Goal: Information Seeking & Learning: Learn about a topic

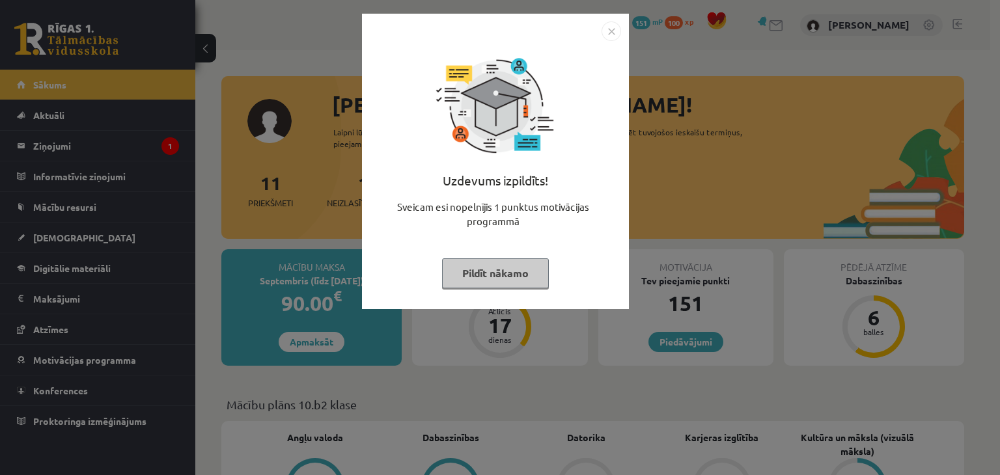
click at [509, 276] on button "Pildīt nākamo" at bounding box center [495, 274] width 107 height 30
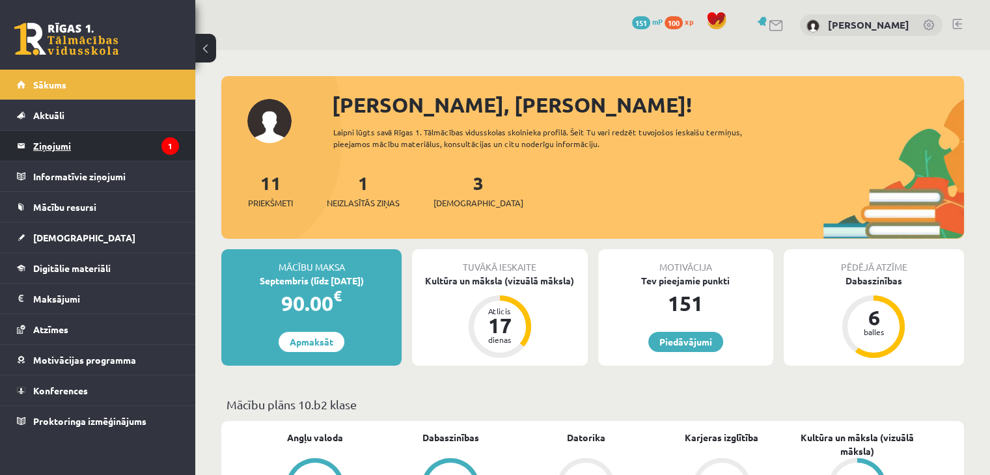
click at [156, 145] on legend "Ziņojumi 1" at bounding box center [106, 146] width 146 height 30
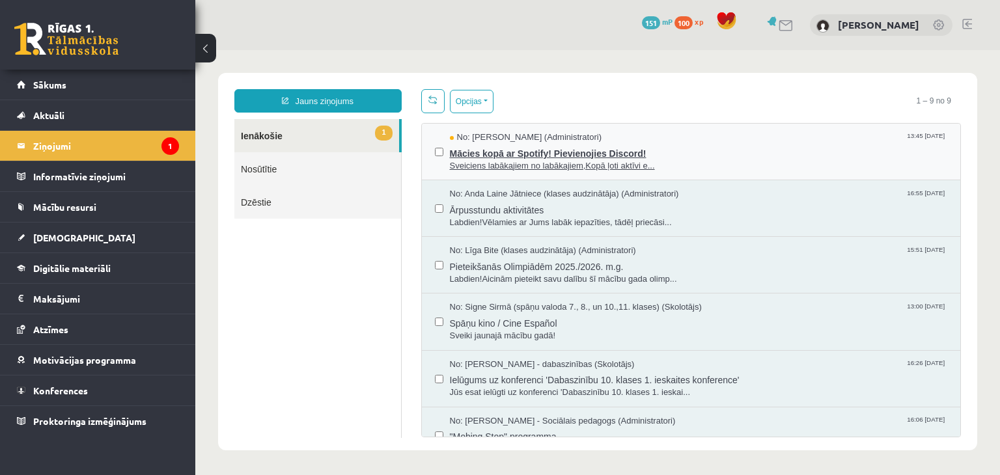
click at [740, 144] on span "Mācies kopā ar Spotify! Pievienojies Discord!" at bounding box center [699, 152] width 498 height 16
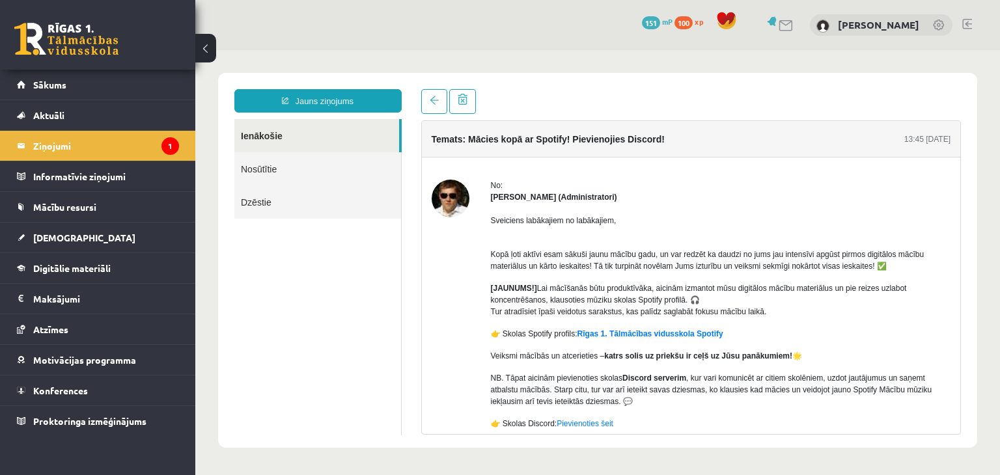
scroll to position [72, 0]
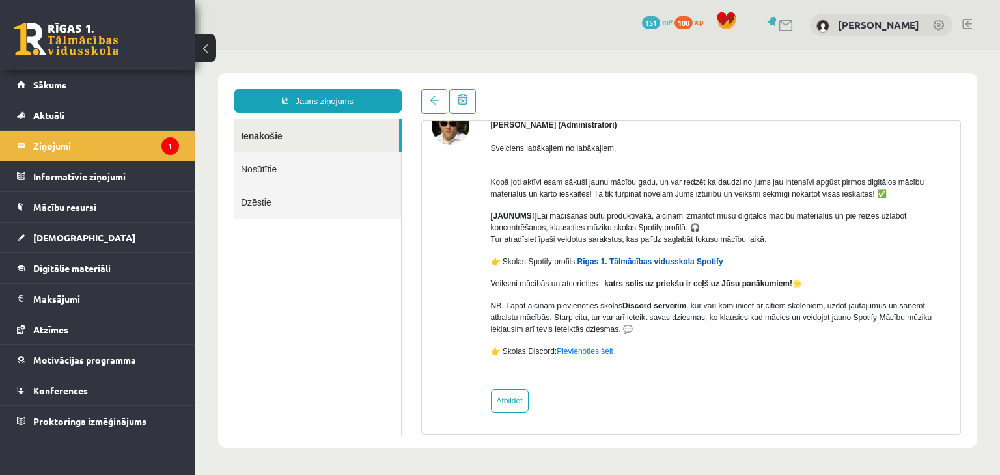
click at [632, 266] on link "Rīgas 1. Tālmācības vidusskola Spotify" at bounding box center [651, 261] width 146 height 9
click at [591, 352] on link "Pievienoties šeit" at bounding box center [585, 351] width 57 height 9
click at [70, 139] on legend "Ziņojumi 1" at bounding box center [106, 146] width 146 height 30
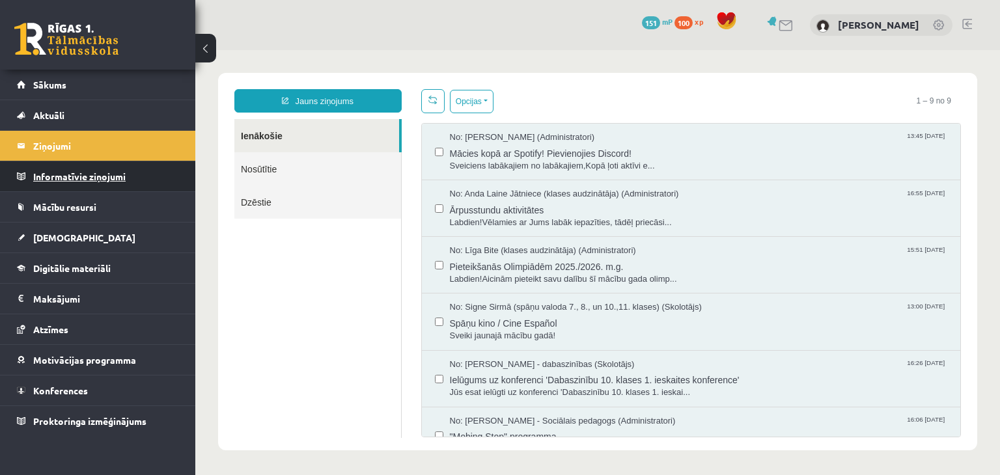
scroll to position [0, 0]
click at [531, 160] on span "Sveiciens labākajiem no labākajiem,Kopā ļoti aktīvi e..." at bounding box center [699, 166] width 498 height 12
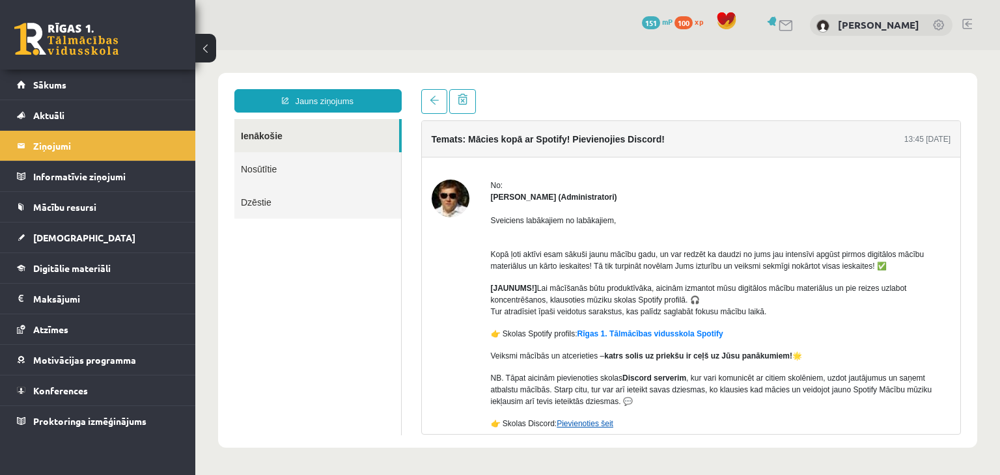
click at [581, 428] on link "Pievienoties šeit" at bounding box center [585, 423] width 57 height 9
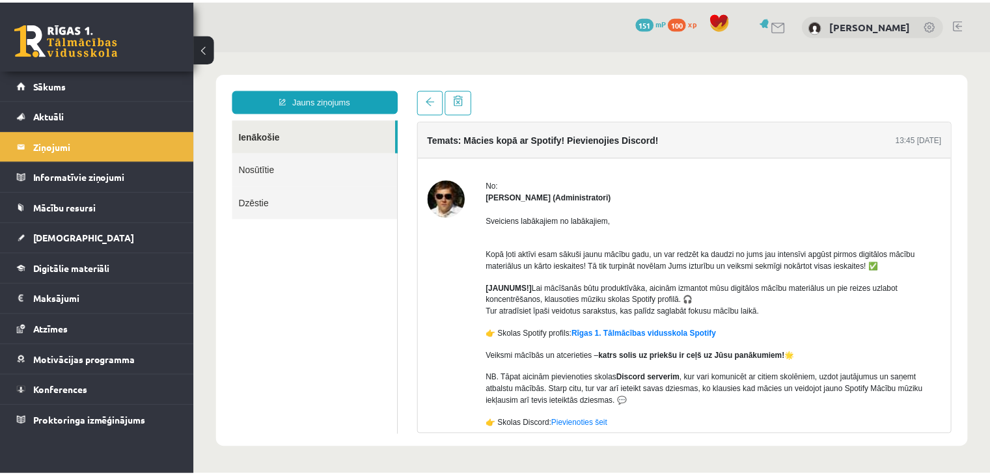
scroll to position [72, 0]
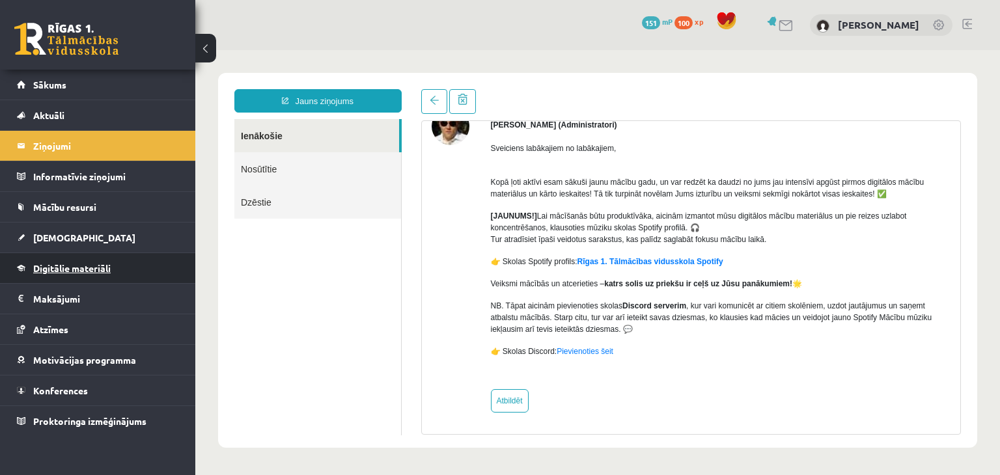
click at [113, 271] on link "Digitālie materiāli" at bounding box center [98, 268] width 162 height 30
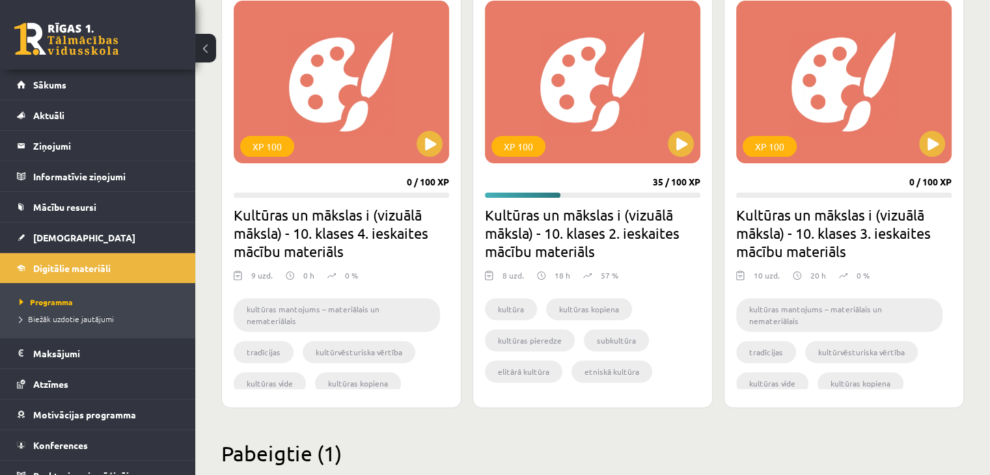
scroll to position [380, 0]
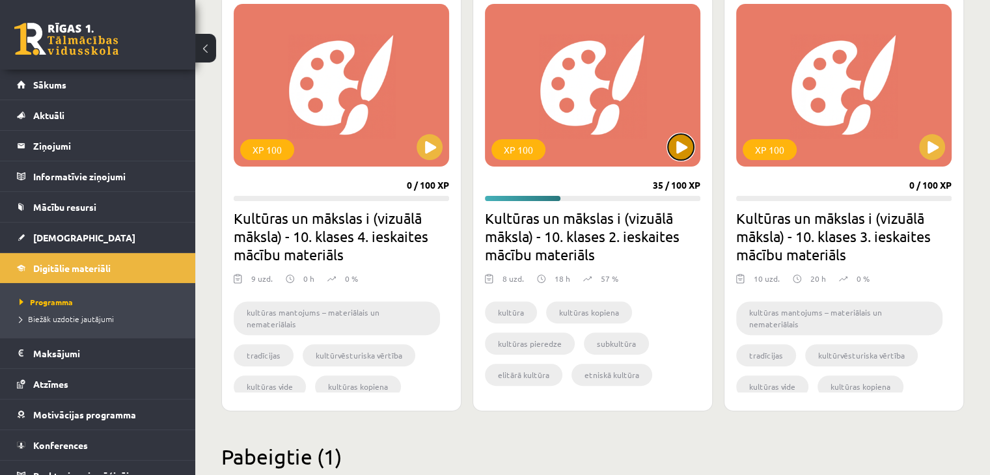
click at [682, 150] on button at bounding box center [681, 147] width 26 height 26
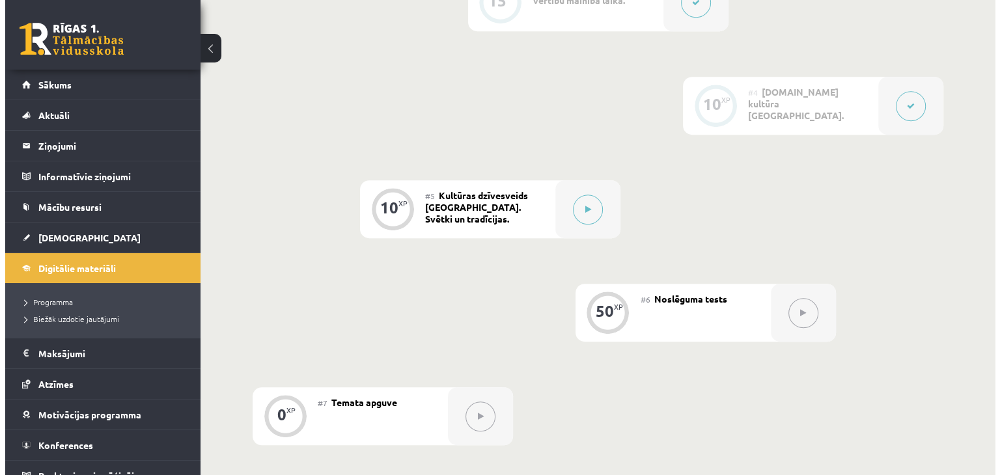
scroll to position [695, 0]
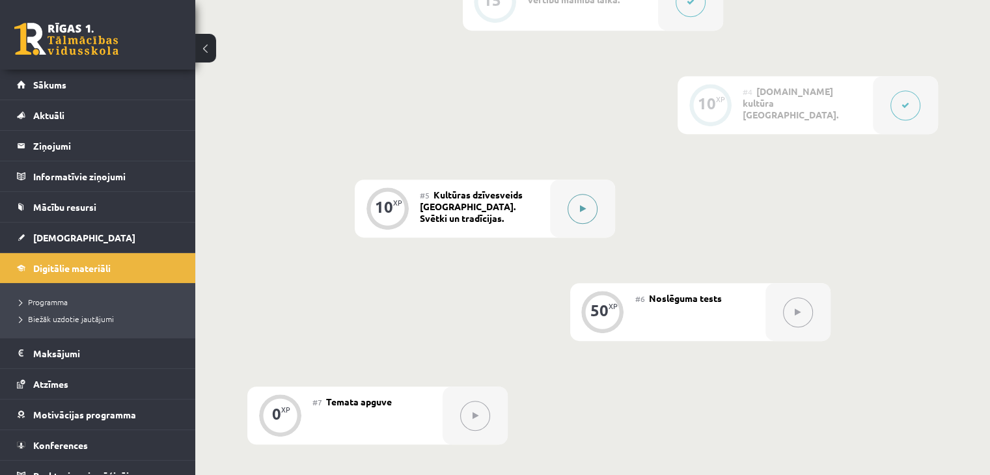
click at [578, 210] on button at bounding box center [583, 209] width 30 height 30
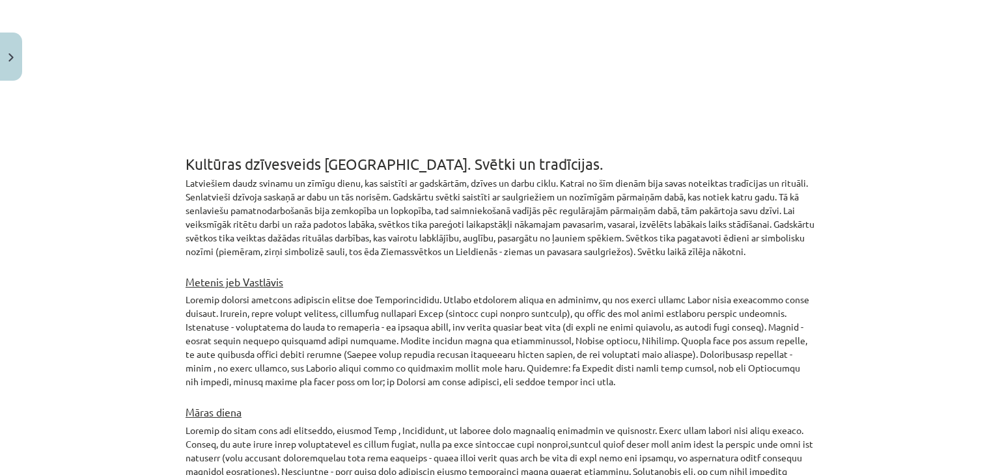
scroll to position [688, 0]
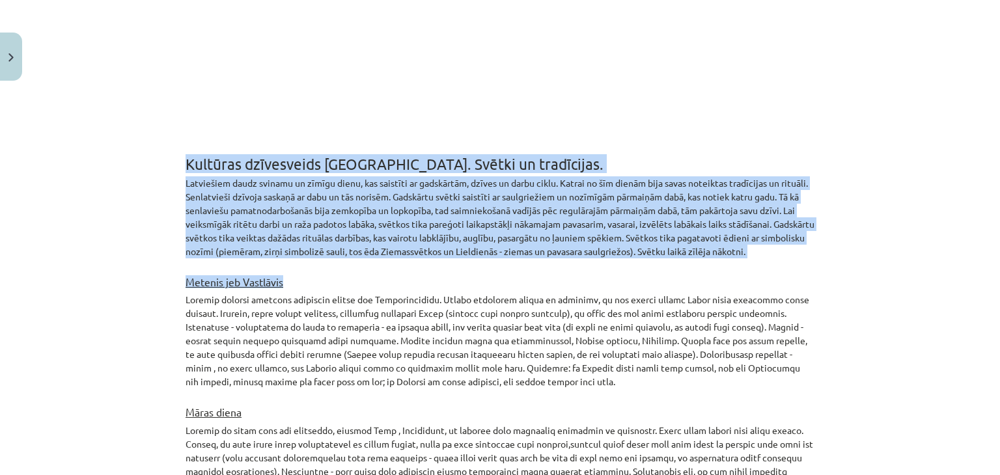
drag, startPoint x: 174, startPoint y: 156, endPoint x: 826, endPoint y: 259, distance: 660.4
click at [826, 259] on div "Mācību tēma: Kultūras un mākslas i (vizuālā māksla) - 10. klases 2. ieskaites m…" at bounding box center [500, 237] width 1000 height 475
click at [690, 170] on h1 "Kultūras dzīvesveids Latvijā. Svētki un tradīcijas." at bounding box center [500, 152] width 629 height 40
drag, startPoint x: 149, startPoint y: 152, endPoint x: 899, endPoint y: 246, distance: 756.1
click at [899, 246] on div "Mācību tēma: Kultūras un mākslas i (vizuālā māksla) - 10. klases 2. ieskaites m…" at bounding box center [500, 237] width 1000 height 475
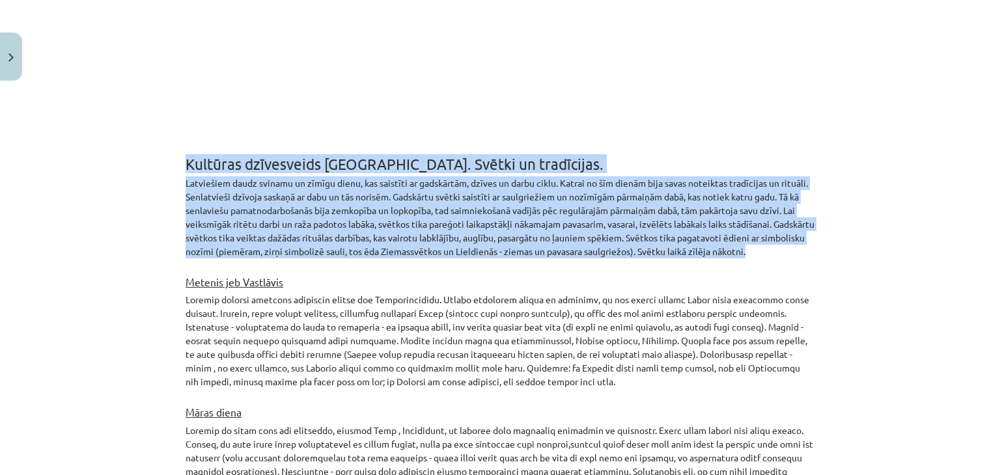
copy div "Kultūras dzīvesveids Latvijā. Svētki un tradīcijas. Latviešiem daudz svinamu un…"
click at [61, 166] on div "Mācību tēma: Kultūras un mākslas i (vizuālā māksla) - 10. klases 2. ieskaites m…" at bounding box center [500, 237] width 1000 height 475
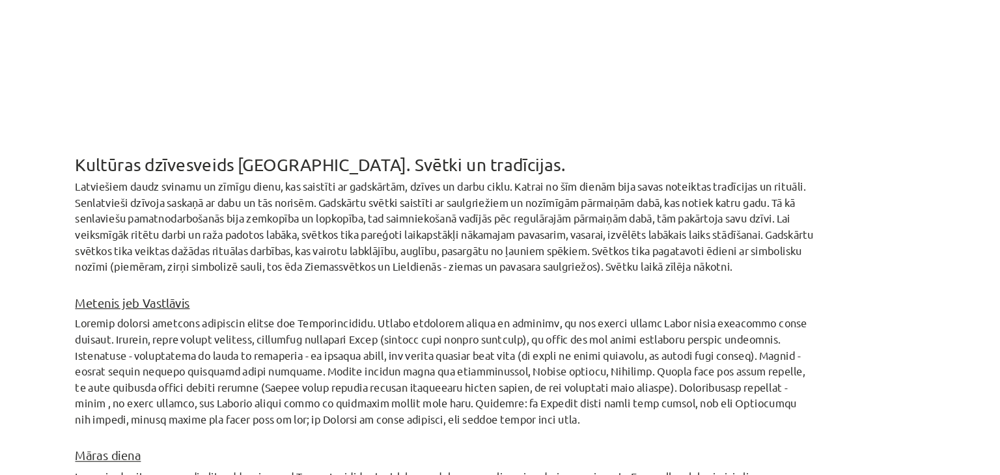
scroll to position [695, 0]
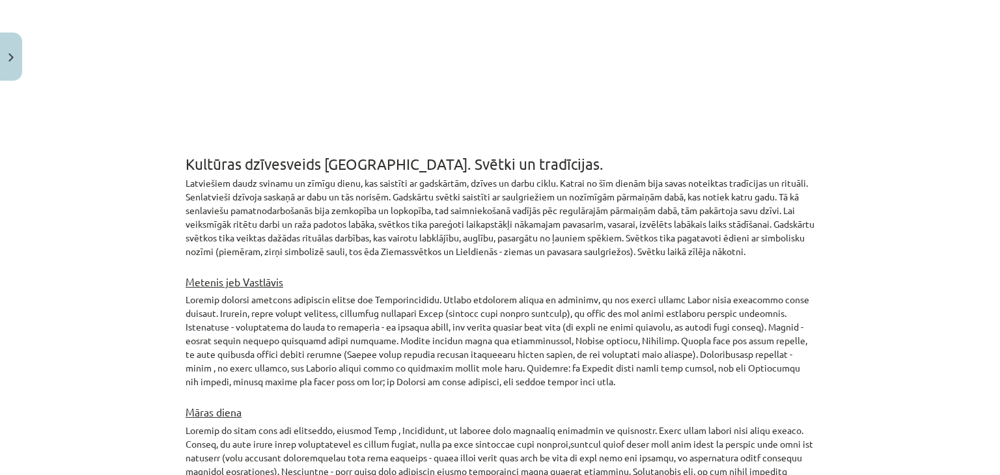
click at [375, 277] on h3 "Metenis jeb Vastlāvis" at bounding box center [500, 277] width 629 height 23
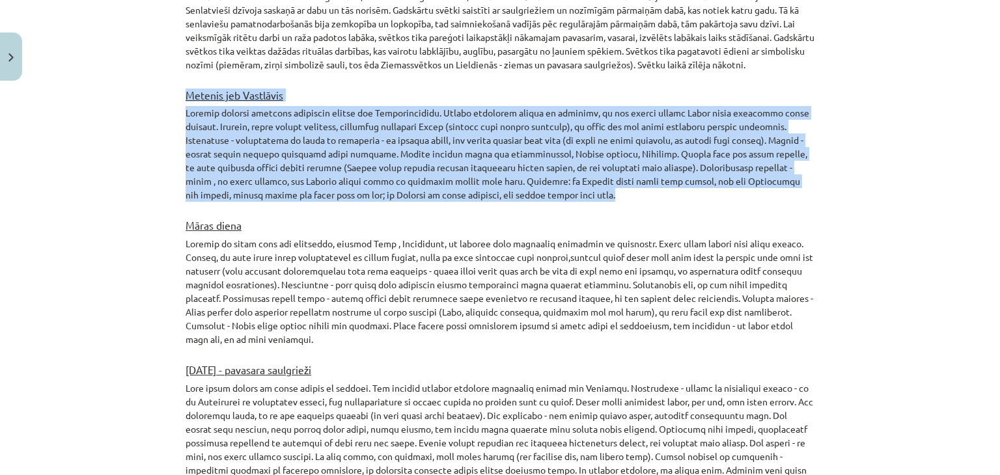
drag, startPoint x: 175, startPoint y: 96, endPoint x: 656, endPoint y: 197, distance: 491.8
copy div "Metenis jeb Vastlāvis Meteņus svinēja devītajā piecdienu nedēļā pēc Ziemassvētk…"
click at [94, 149] on div "Mācību tēma: Kultūras un mākslas i (vizuālā māksla) - 10. klases 2. ieskaites m…" at bounding box center [500, 237] width 1000 height 475
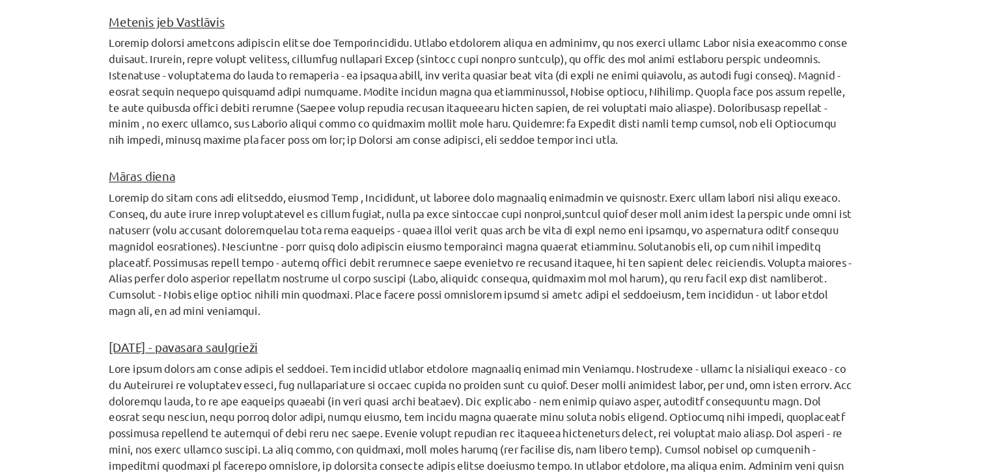
scroll to position [917, 0]
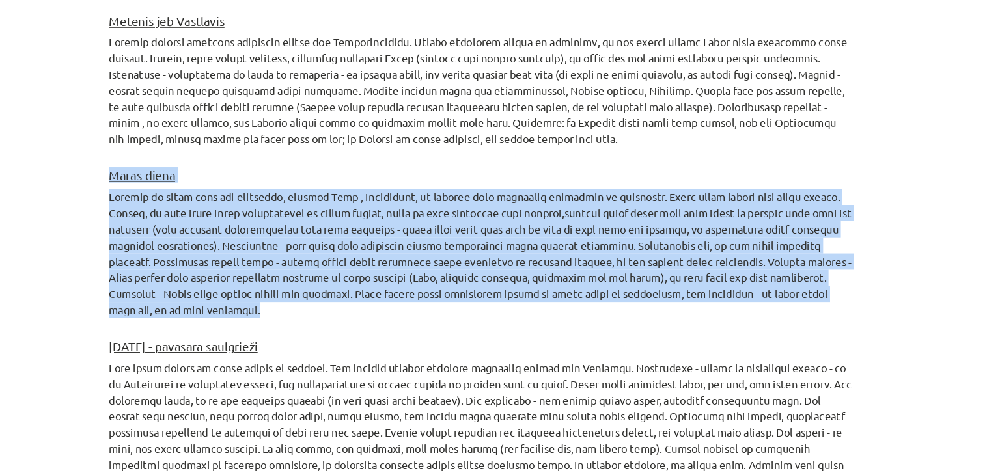
drag, startPoint x: 169, startPoint y: 179, endPoint x: 299, endPoint y: 301, distance: 178.3
click at [299, 301] on div "Mācību tēma: Kultūras un mākslas i (vizuālā māksla) - 10. klases 2. ieskaites m…" at bounding box center [500, 237] width 1000 height 475
copy div "Māras diena Latgalē šo dienu dēvē par blauščiņu, kāpostu Māru , Kāpostnīcu, jo …"
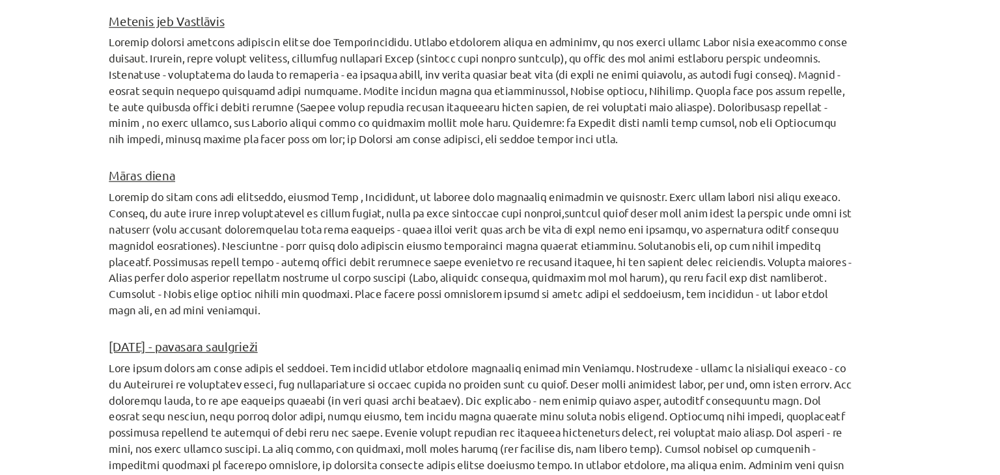
click at [933, 374] on div "Mācību tēma: Kultūras un mākslas i (vizuālā māksla) - 10. klases 2. ieskaites m…" at bounding box center [500, 237] width 1000 height 475
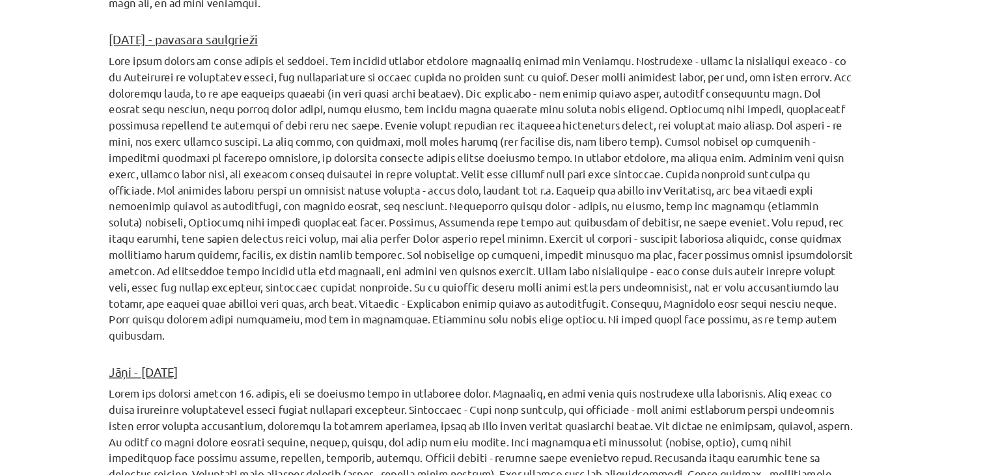
scroll to position [1179, 0]
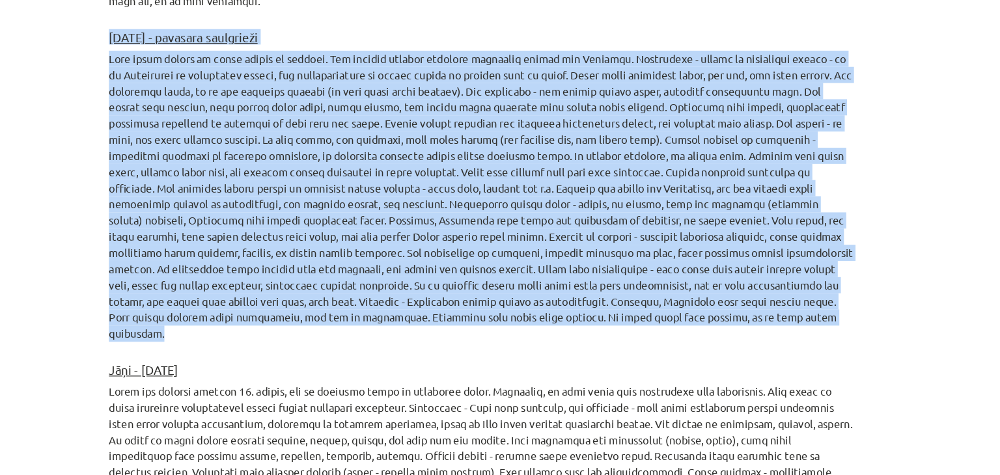
drag, startPoint x: 179, startPoint y: 68, endPoint x: 634, endPoint y: 302, distance: 511.7
click at [634, 302] on div "10 XP Saņemsi Sarežģīts 533 pilda Apraksts Uzdevums Palīdzība Noskaties video: …" at bounding box center [500, 205] width 645 height 2595
copy div "Lieldienas - pavasara saulgrieži Šajā dienā dienas un nakts garums ir vienāds. …"
click at [119, 176] on div "Mācību tēma: Kultūras un mākslas i (vizuālā māksla) - 10. klases 2. ieskaites m…" at bounding box center [500, 237] width 1000 height 475
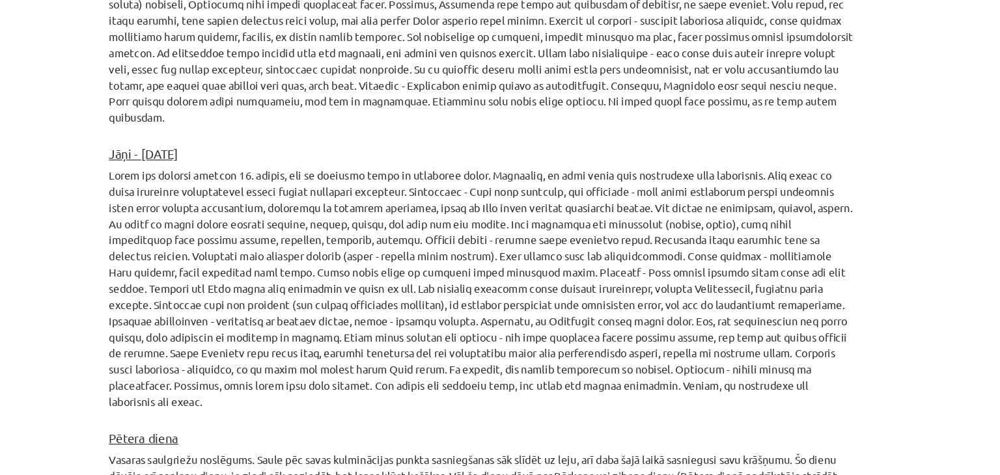
scroll to position [1364, 0]
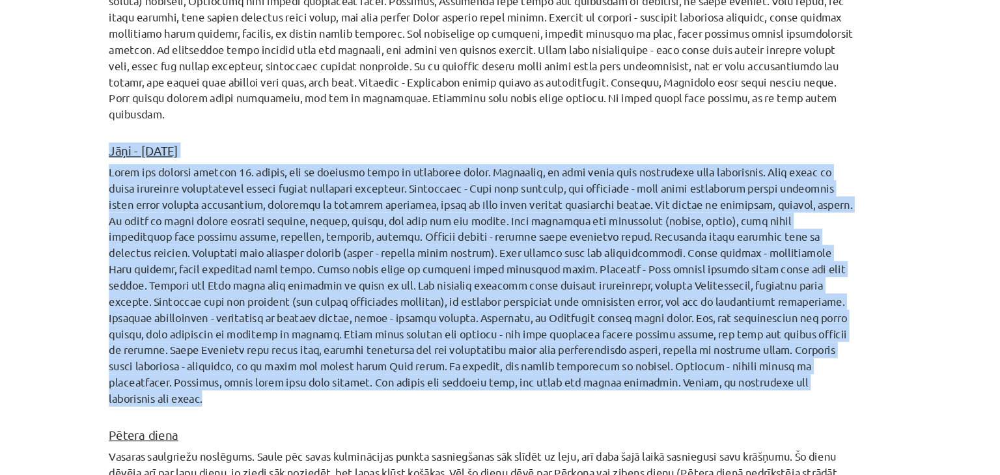
drag, startPoint x: 175, startPoint y: 140, endPoint x: 673, endPoint y: 345, distance: 538.7
click at [673, 345] on div "10 XP Saņemsi Sarežģīts 533 pilda Apraksts Uzdevums Palīdzība Noskaties video: …" at bounding box center [500, 19] width 645 height 2595
copy div "Jāņi - vasaras saulgrieži Agrāk šos svētkus svinēja 21. jūnijā, kad ir visīsākā…"
click at [145, 173] on div "Mācību tēma: Kultūras un mākslas i (vizuālā māksla) - 10. klases 2. ieskaites m…" at bounding box center [500, 237] width 1000 height 475
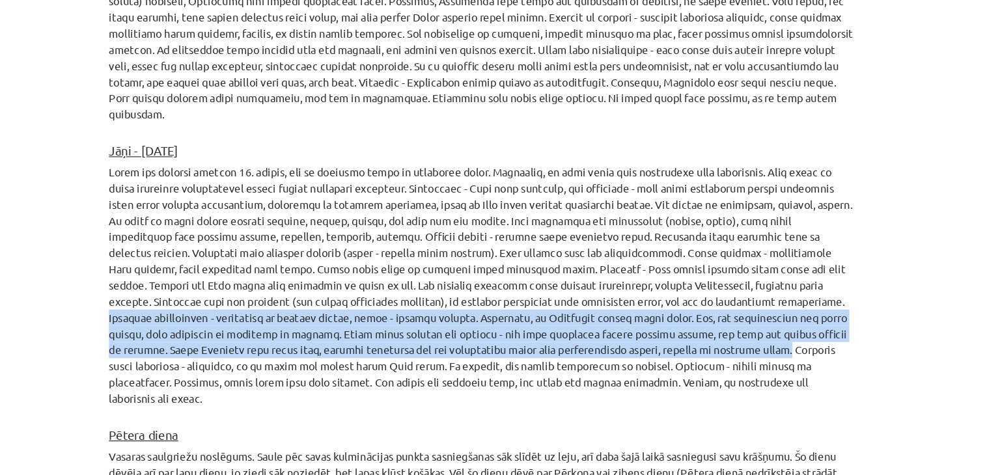
drag, startPoint x: 675, startPoint y: 275, endPoint x: 638, endPoint y: 310, distance: 50.7
click at [638, 310] on p at bounding box center [500, 275] width 629 height 205
copy p "Jāņuguns dedzināšana - saulgrieži ir gaismas svētki, uguns - gaismas simbols. U…"
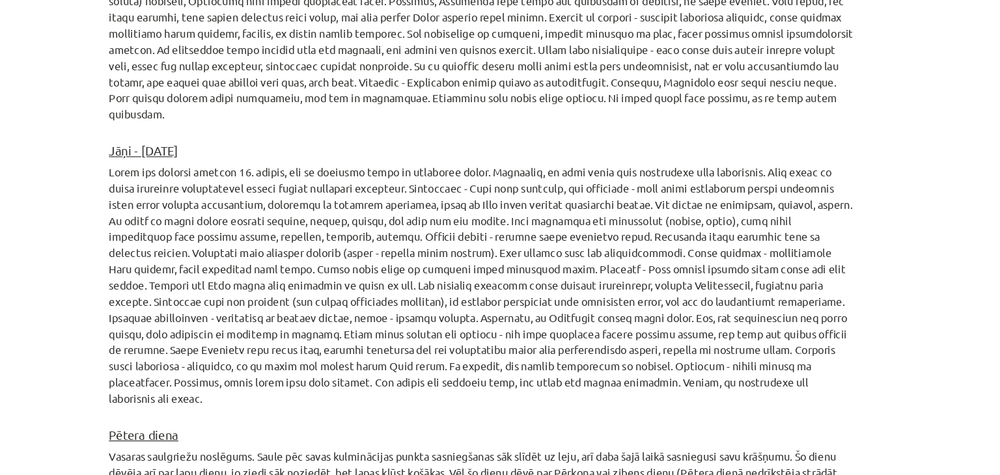
click at [657, 386] on h3 "Pētera diena" at bounding box center [500, 397] width 629 height 23
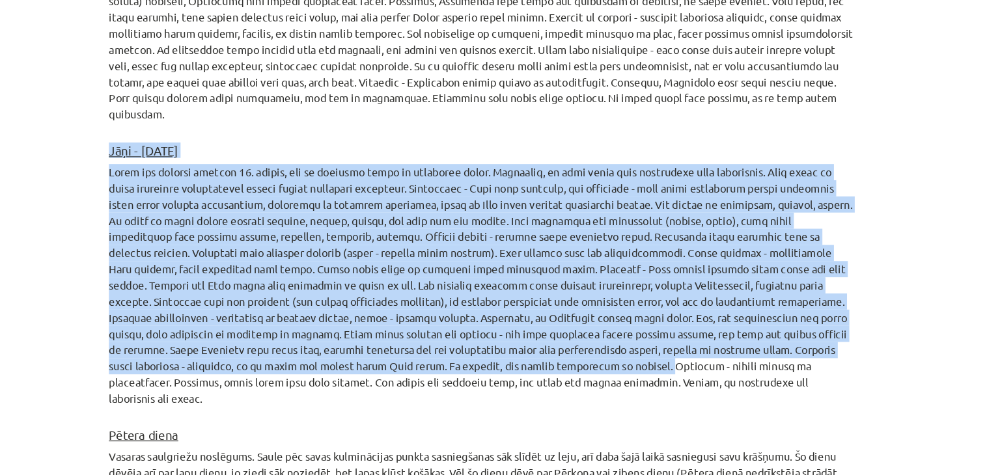
drag, startPoint x: 506, startPoint y: 328, endPoint x: 175, endPoint y: 154, distance: 374.0
click at [178, 154] on div "10 XP Saņemsi Sarežģīts 533 pilda Apraksts Uzdevums Palīdzība Noskaties video: …" at bounding box center [500, 19] width 645 height 2595
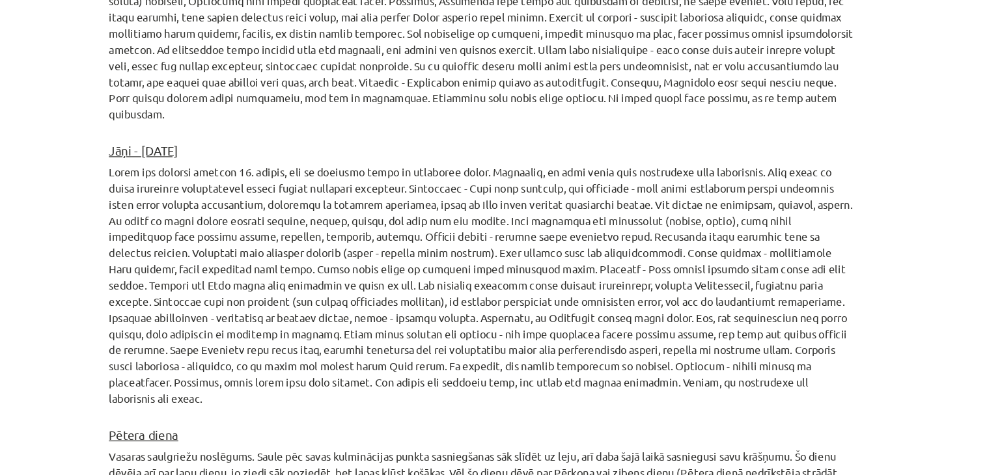
click at [643, 386] on h3 "Pētera diena" at bounding box center [500, 397] width 629 height 23
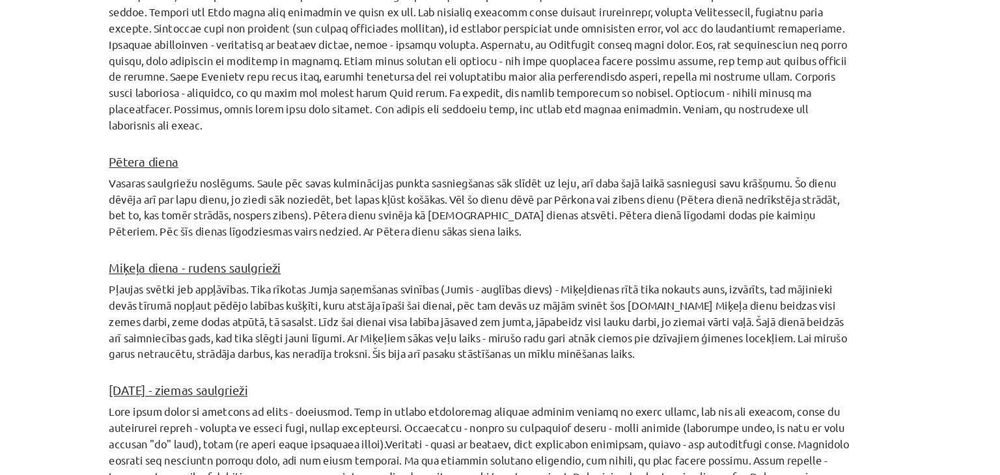
scroll to position [1595, 0]
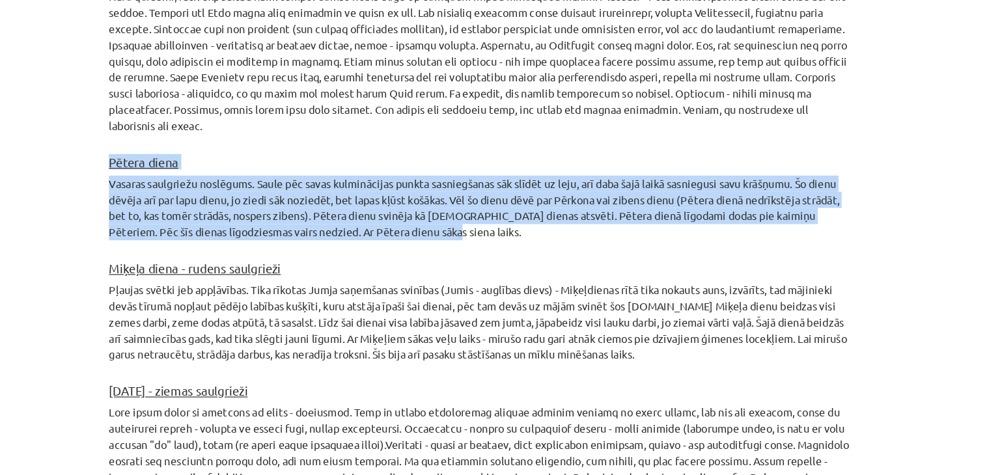
drag, startPoint x: 177, startPoint y: 141, endPoint x: 449, endPoint y: 200, distance: 277.8
copy div "Pētera diena Vasaras saulgriežu noslēgums. Saule pēc savas kulminācijas punkta …"
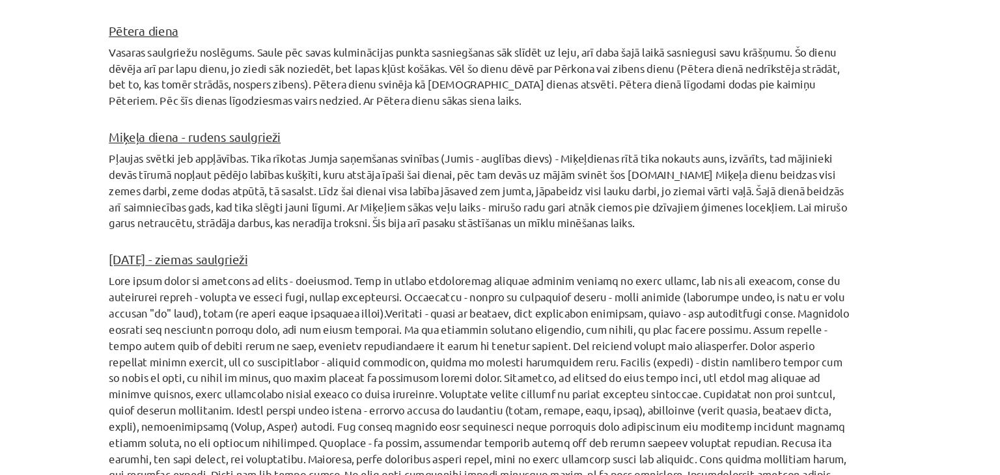
scroll to position [1670, 0]
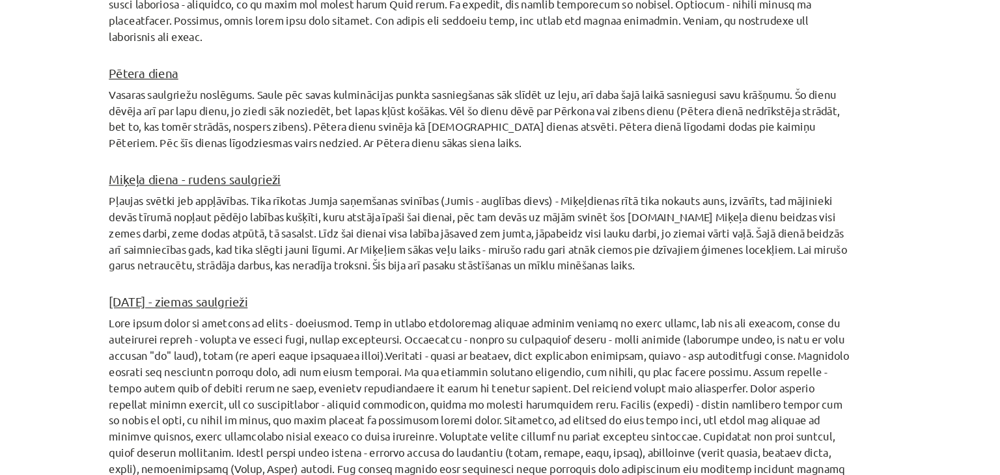
drag, startPoint x: 168, startPoint y: 156, endPoint x: 686, endPoint y: 238, distance: 524.2
click at [686, 238] on div "Mācību tēma: Kultūras un mākslas i (vizuālā māksla) - 10. klases 2. ieskaites m…" at bounding box center [500, 237] width 1000 height 475
copy div "Miķeļa diena - rudens saulgrieži Pļaujas svētki jeb appļāvības. Tika rīkotas Ju…"
click at [488, 273] on h3 "Ziemassvētki - ziemas saulgrieži" at bounding box center [500, 284] width 629 height 23
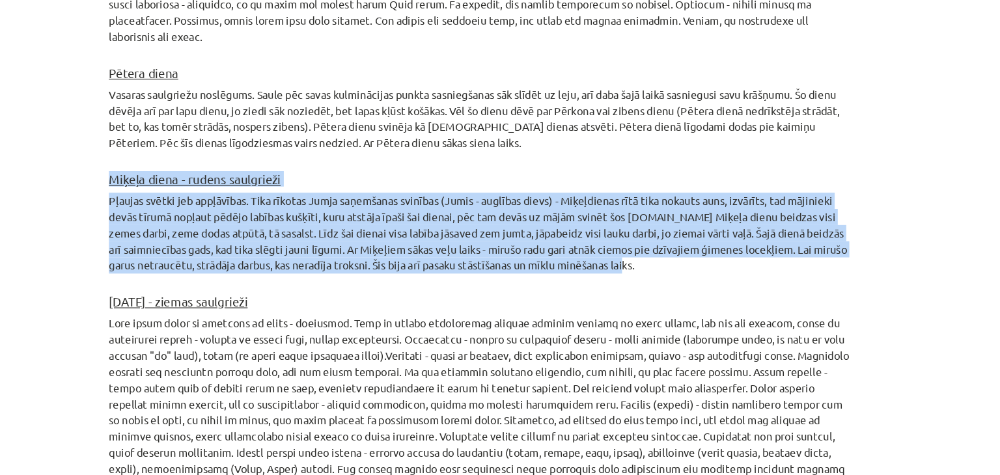
drag, startPoint x: 637, startPoint y: 232, endPoint x: 117, endPoint y: 148, distance: 527.0
click at [117, 148] on div "Mācību tēma: Kultūras un mākslas i (vizuālā māksla) - 10. klases 2. ieskaites m…" at bounding box center [500, 237] width 1000 height 475
copy div "Miķeļa diena - rudens saulgrieži Pļaujas svētki jeb appļāvības. Tika rīkotas Ju…"
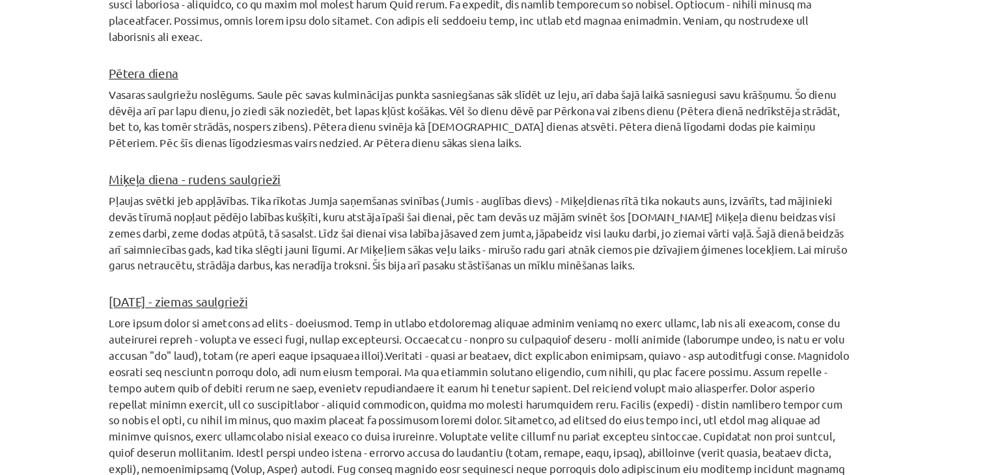
click at [119, 247] on div "Mācību tēma: Kultūras un mākslas i (vizuālā māksla) - 10. klases 2. ieskaites m…" at bounding box center [500, 237] width 1000 height 475
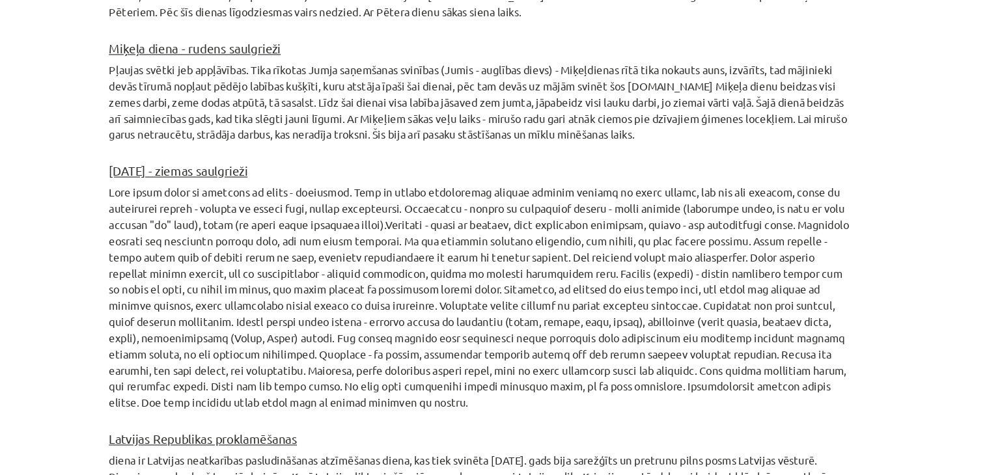
scroll to position [1815, 0]
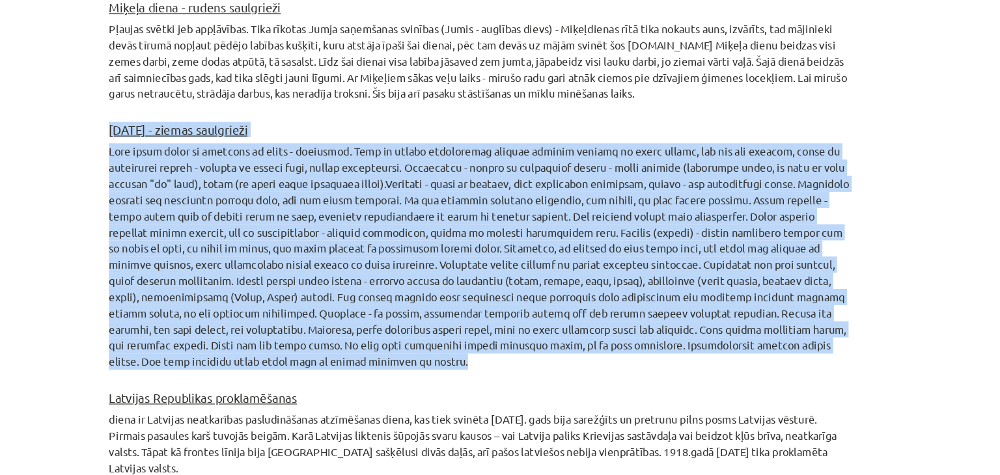
drag, startPoint x: 175, startPoint y: 109, endPoint x: 818, endPoint y: 313, distance: 674.4
click at [818, 313] on div "Mācību tēma: Kultūras un mākslas i (vizuālā māksla) - 10. klases 2. ieskaites m…" at bounding box center [500, 237] width 1000 height 475
copy div "Ziemassvētki - ziemas saulgrieži Šajā laikā diena ir visīsākā un nakts - visgar…"
click at [161, 150] on div "Mācību tēma: Kultūras un mākslas i (vizuālā māksla) - 10. klases 2. ieskaites m…" at bounding box center [500, 237] width 1000 height 475
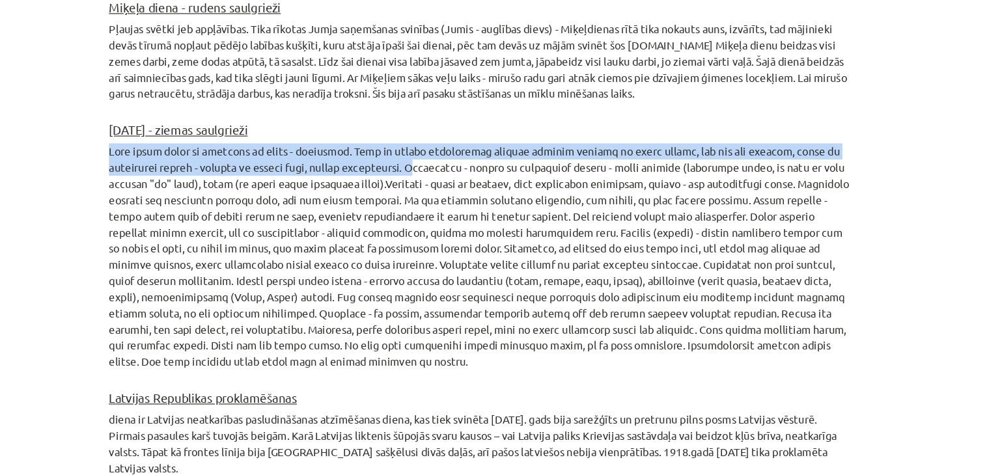
drag, startPoint x: 175, startPoint y: 132, endPoint x: 400, endPoint y: 147, distance: 225.8
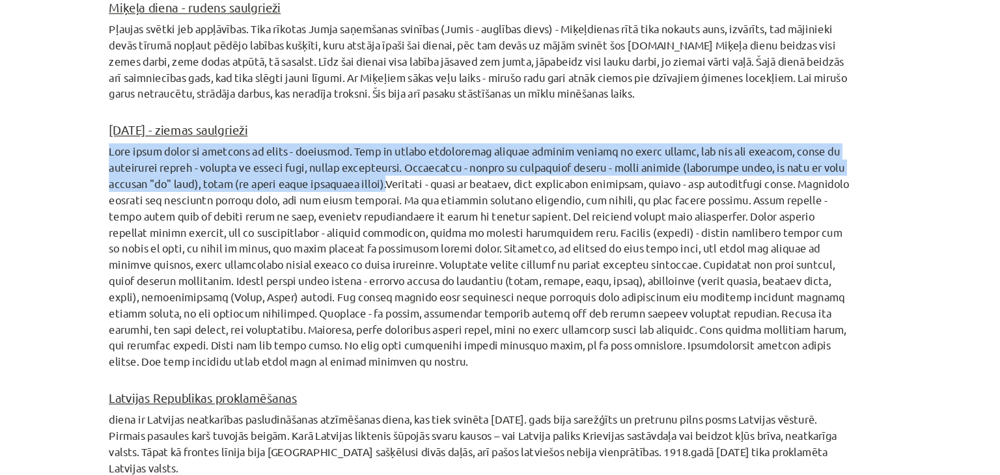
drag, startPoint x: 357, startPoint y: 157, endPoint x: 167, endPoint y: 132, distance: 192.5
click at [167, 132] on div "Mācību tēma: Kultūras un mākslas i (vizuālā māksla) - 10. klases 2. ieskaites m…" at bounding box center [500, 237] width 1000 height 475
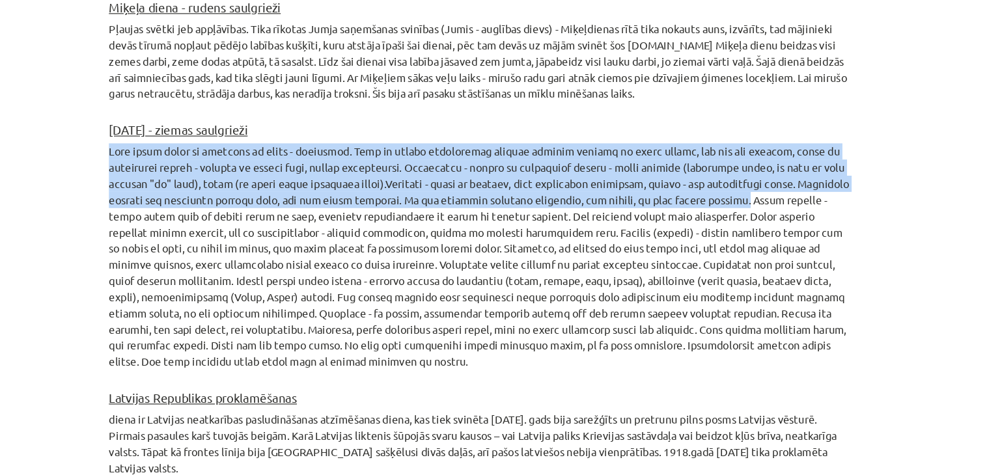
drag, startPoint x: 638, startPoint y: 174, endPoint x: 151, endPoint y: 127, distance: 489.3
click at [151, 127] on div "Mācību tēma: Kultūras un mākslas i (vizuālā māksla) - 10. klases 2. ieskaites m…" at bounding box center [500, 237] width 1000 height 475
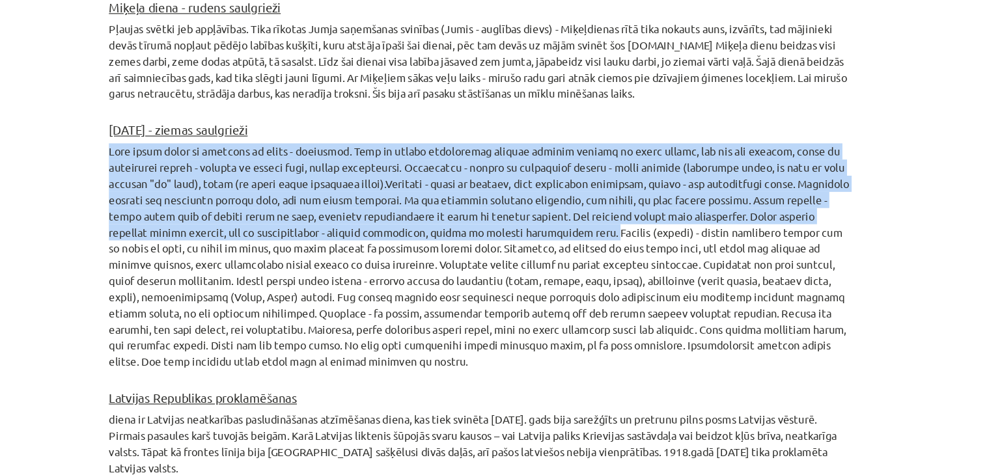
drag, startPoint x: 481, startPoint y: 203, endPoint x: 170, endPoint y: 133, distance: 318.8
click at [170, 133] on div "Mācību tēma: Kultūras un mākslas i (vizuālā māksla) - 10. klases 2. ieskaites m…" at bounding box center [500, 237] width 1000 height 475
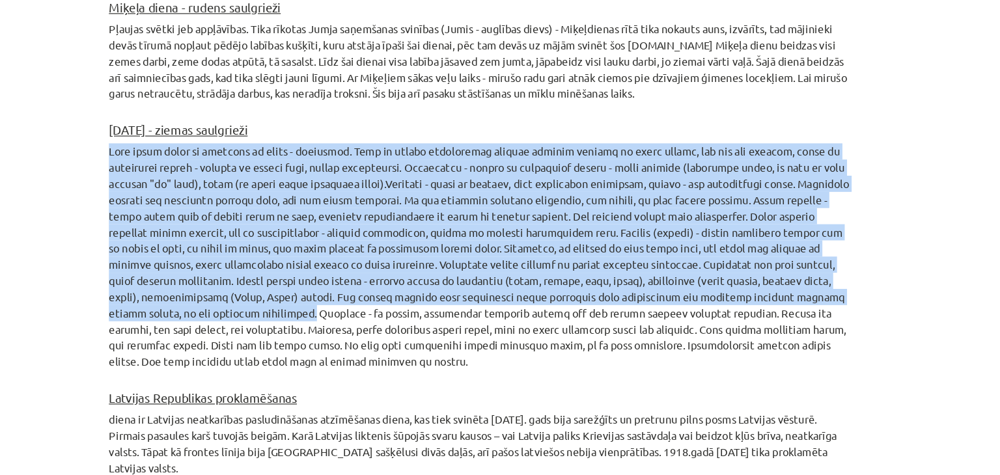
drag, startPoint x: 796, startPoint y: 255, endPoint x: 180, endPoint y: 132, distance: 628.2
click at [186, 156] on p at bounding box center [500, 251] width 629 height 191
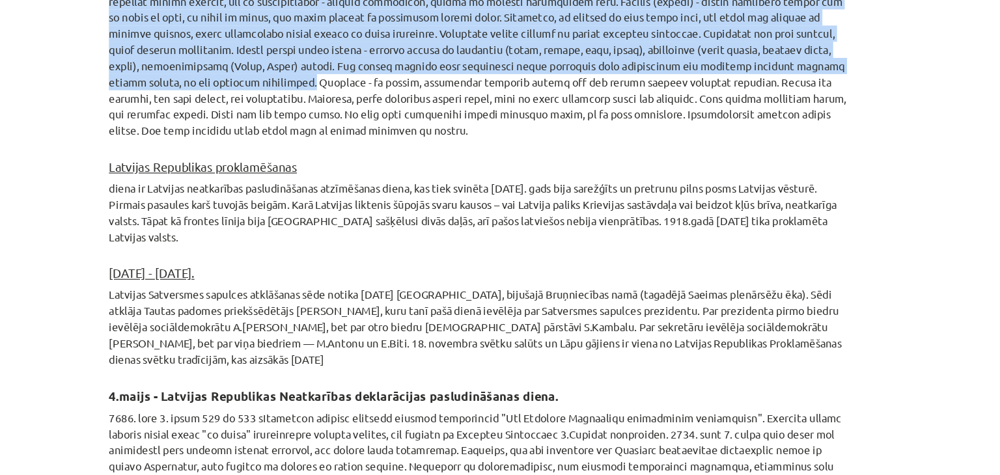
scroll to position [2013, 0]
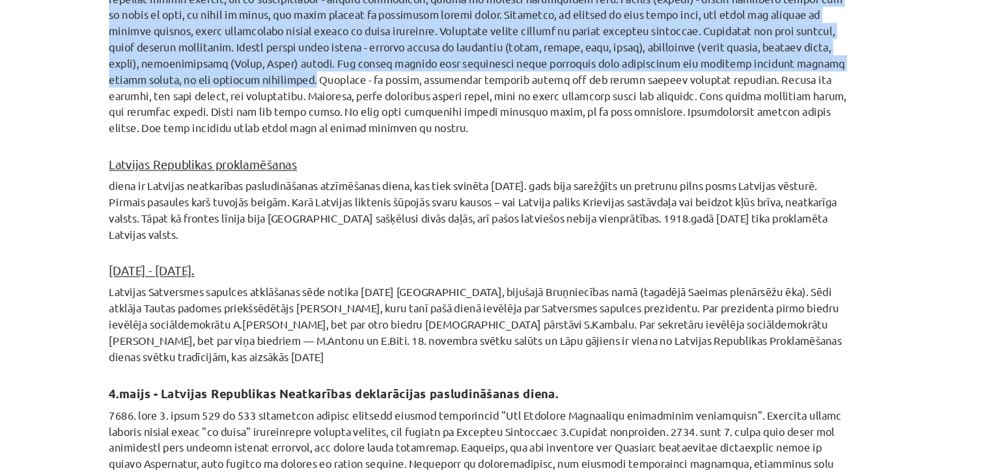
drag, startPoint x: 178, startPoint y: 143, endPoint x: 272, endPoint y: 204, distance: 112.2
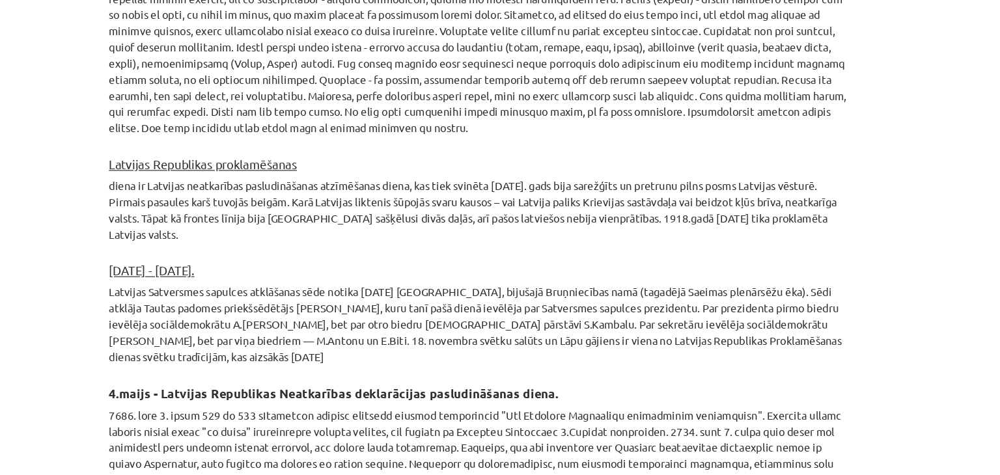
click at [154, 234] on div "Mācību tēma: Kultūras un mākslas i (vizuālā māksla) - 10. klases 2. ieskaites m…" at bounding box center [500, 237] width 1000 height 475
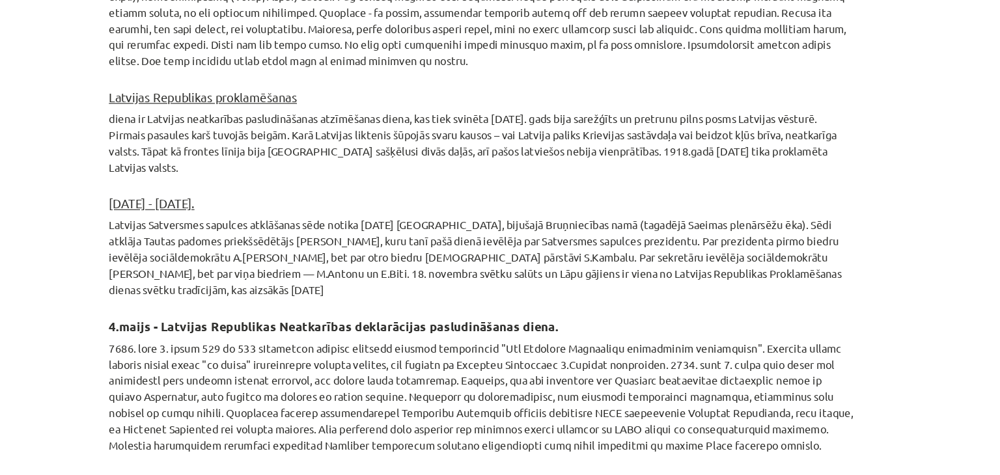
scroll to position [2070, 0]
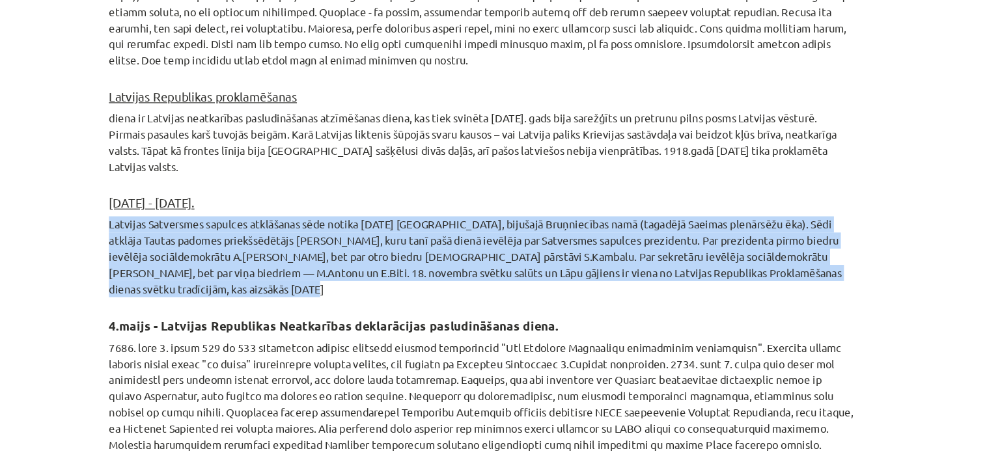
drag, startPoint x: 178, startPoint y: 196, endPoint x: 296, endPoint y: 255, distance: 131.3
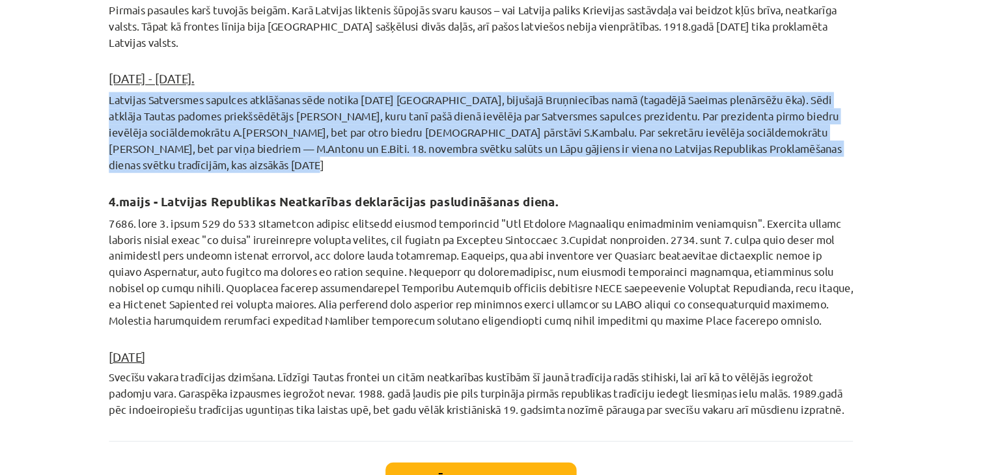
scroll to position [2177, 0]
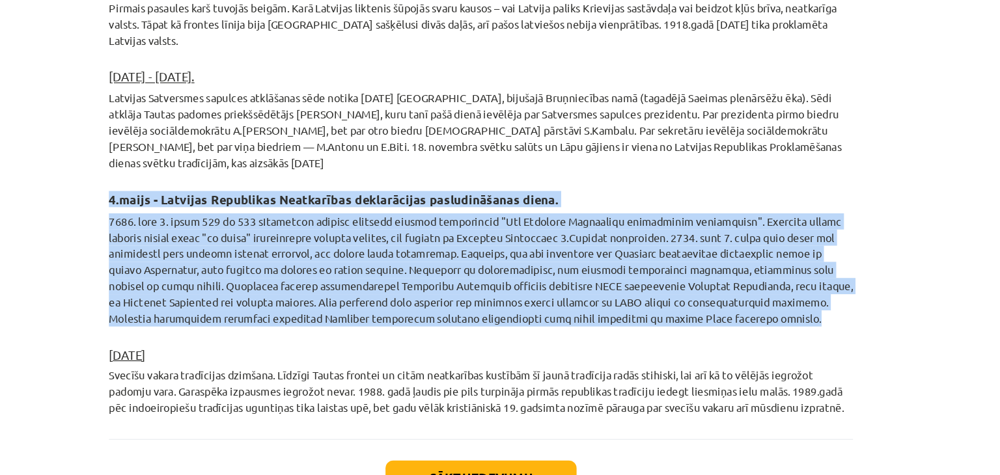
drag, startPoint x: 179, startPoint y: 176, endPoint x: 703, endPoint y: 276, distance: 533.6
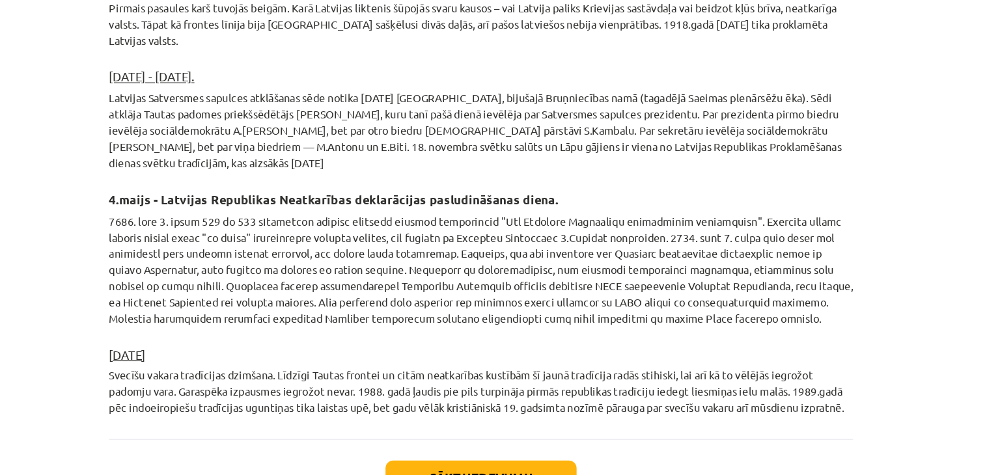
click at [133, 365] on div "Mācību tēma: Kultūras un mākslas i (vizuālā māksla) - 10. klases 2. ieskaites m…" at bounding box center [500, 237] width 1000 height 475
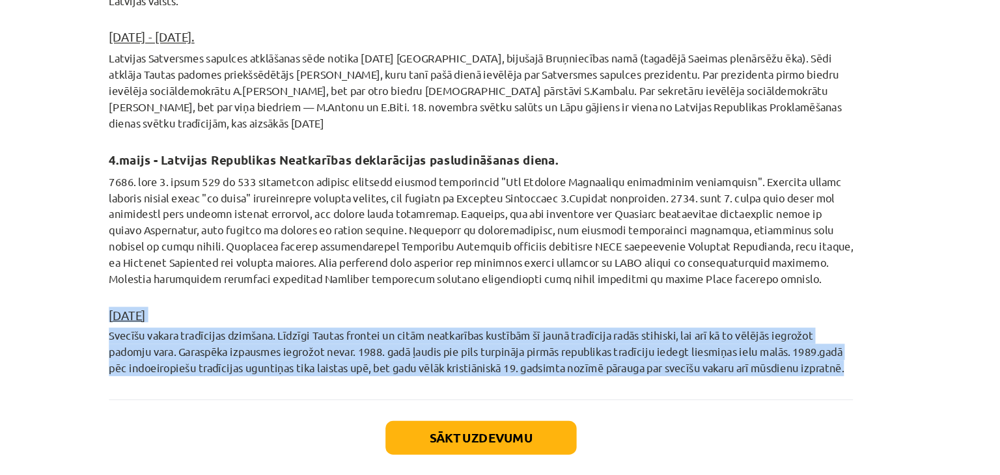
drag, startPoint x: 175, startPoint y: 268, endPoint x: 845, endPoint y: 319, distance: 672.0
click at [845, 319] on div "Mācību tēma: Kultūras un mākslas i (vizuālā māksla) - 10. klases 2. ieskaites m…" at bounding box center [500, 237] width 1000 height 475
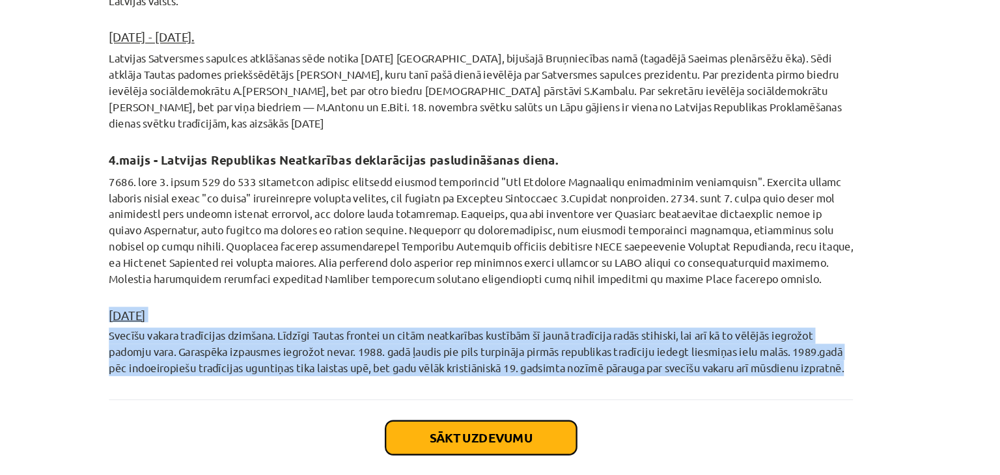
click at [499, 390] on button "Sākt uzdevumu" at bounding box center [499, 404] width 161 height 29
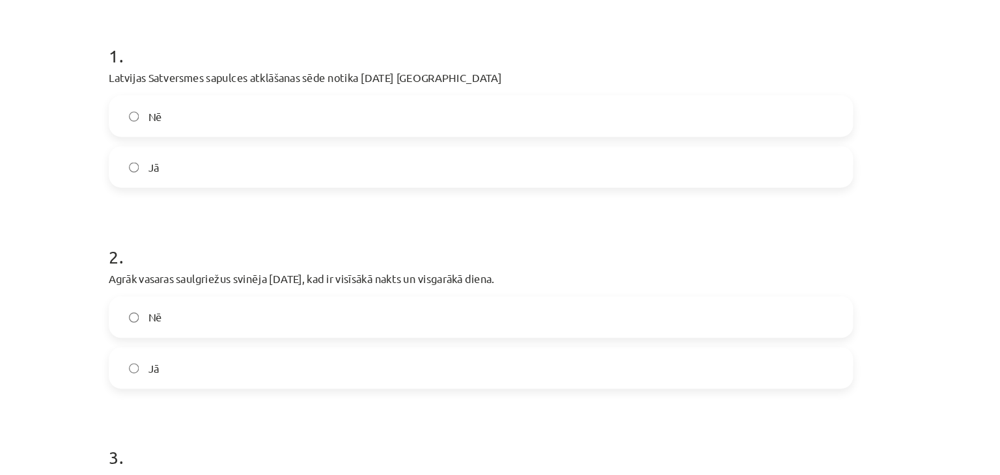
scroll to position [245, 0]
click at [197, 310] on label "Jā" at bounding box center [500, 310] width 626 height 33
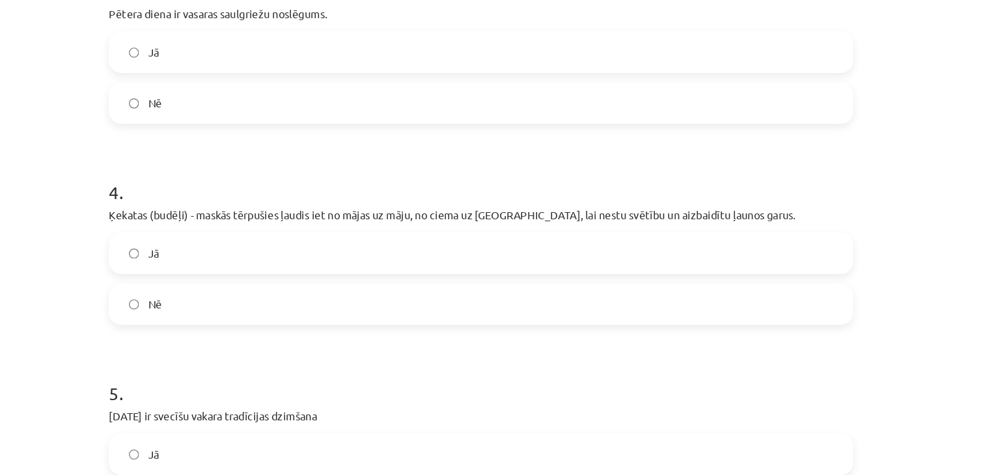
scroll to position [640, 0]
click at [195, 210] on label "Jā" at bounding box center [500, 212] width 626 height 33
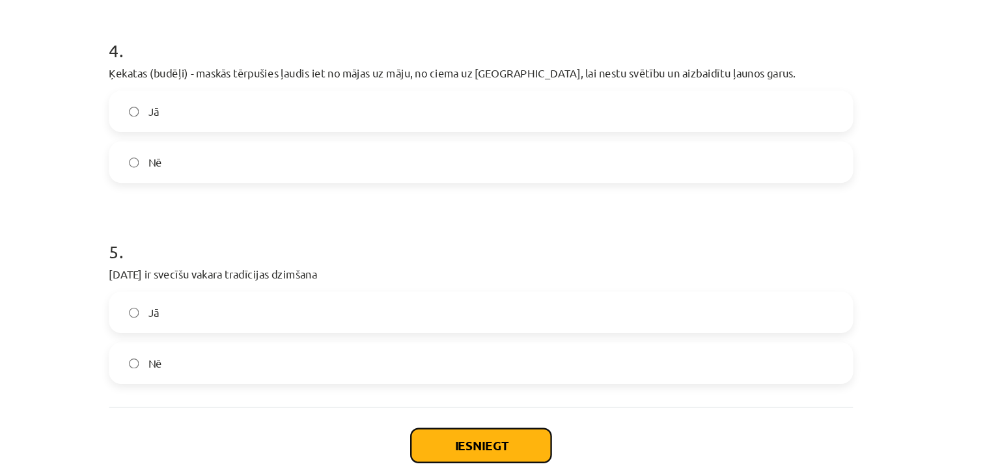
click at [512, 369] on button "Iesniegt" at bounding box center [500, 377] width 119 height 29
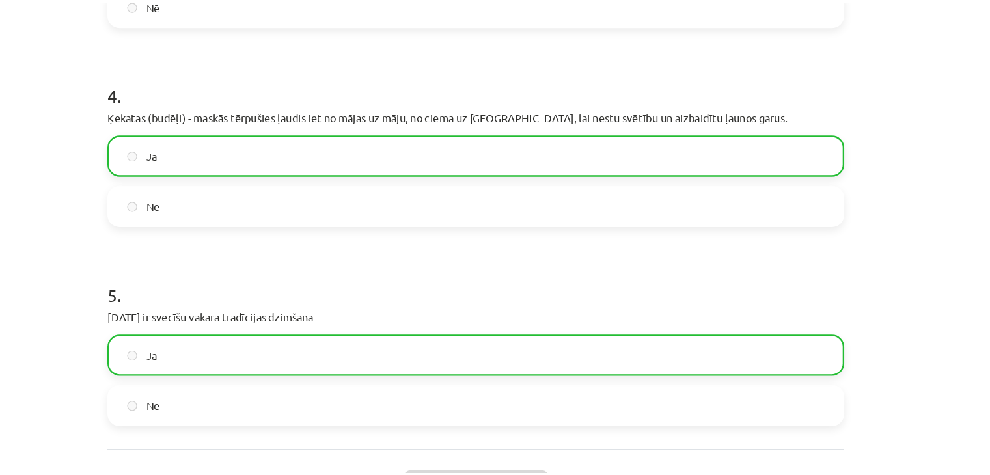
scroll to position [800, 0]
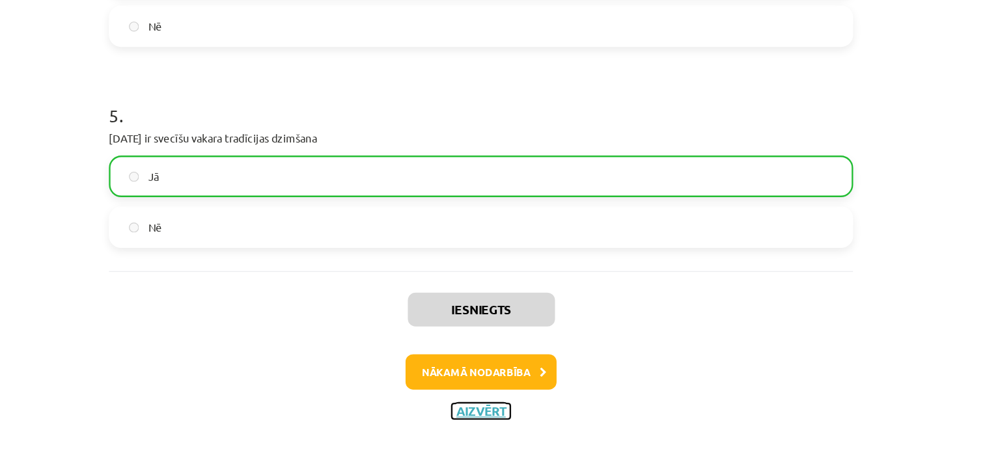
click at [498, 421] on button "Aizvērt" at bounding box center [499, 421] width 49 height 13
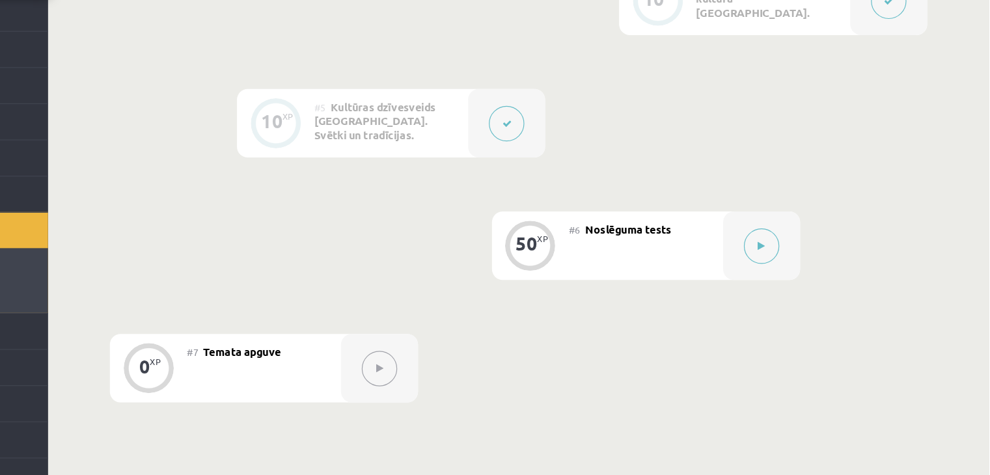
scroll to position [736, 0]
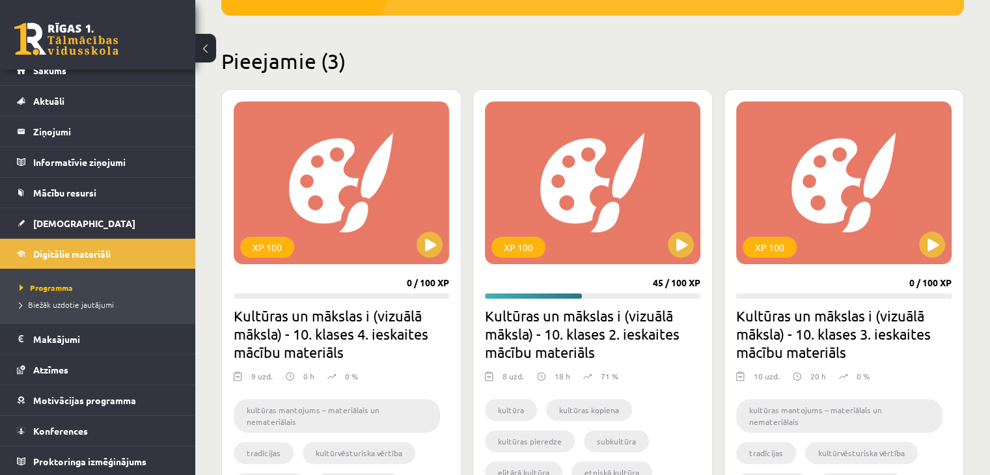
scroll to position [281, 0]
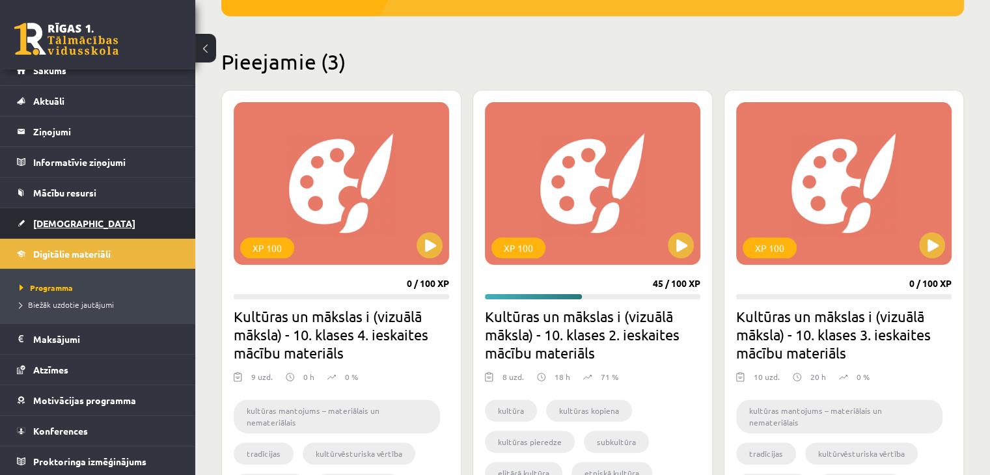
click at [124, 220] on link "[DEMOGRAPHIC_DATA]" at bounding box center [98, 223] width 162 height 30
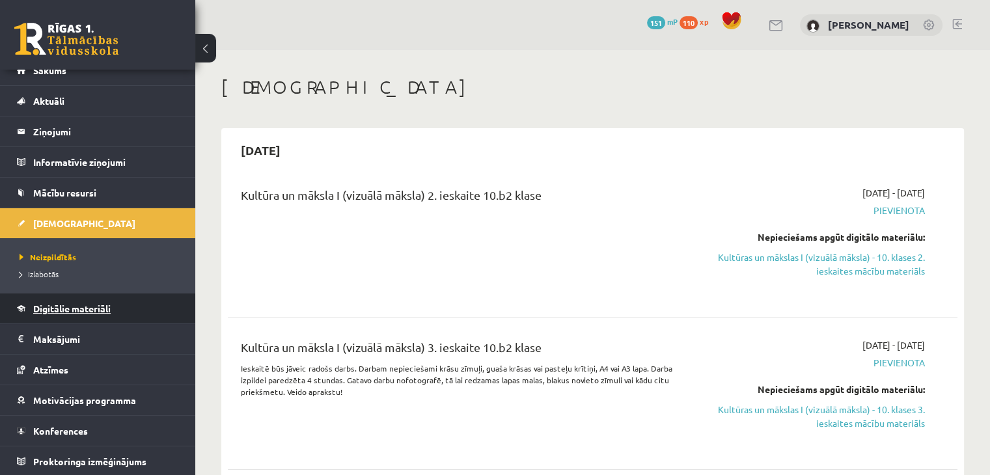
click at [72, 315] on link "Digitālie materiāli" at bounding box center [98, 309] width 162 height 30
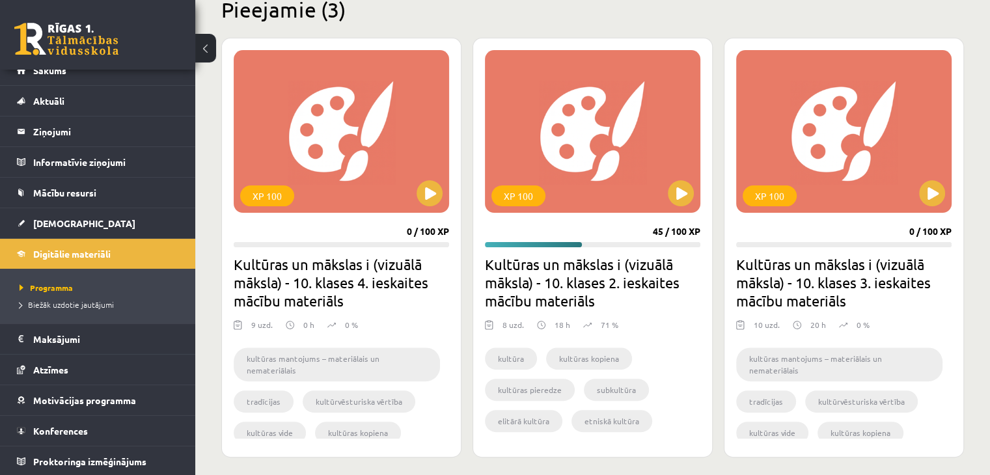
scroll to position [337, 0]
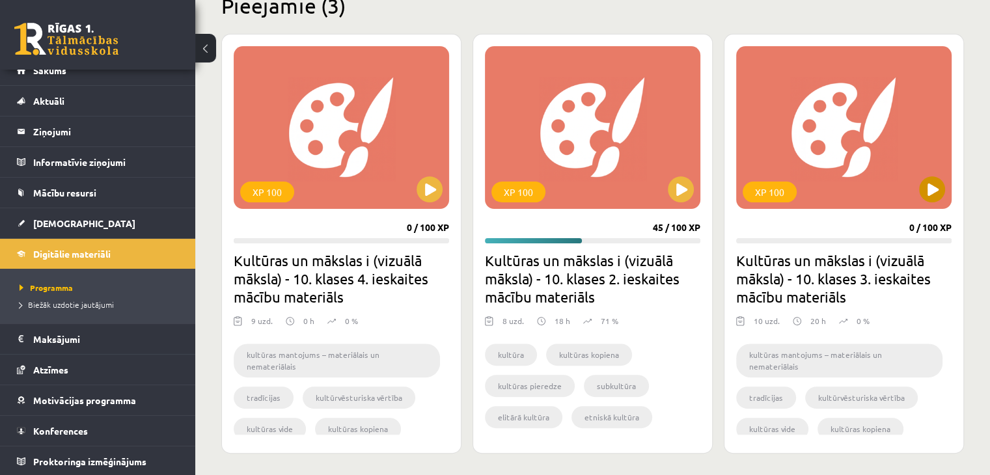
click at [870, 148] on div "XP 100" at bounding box center [844, 127] width 216 height 163
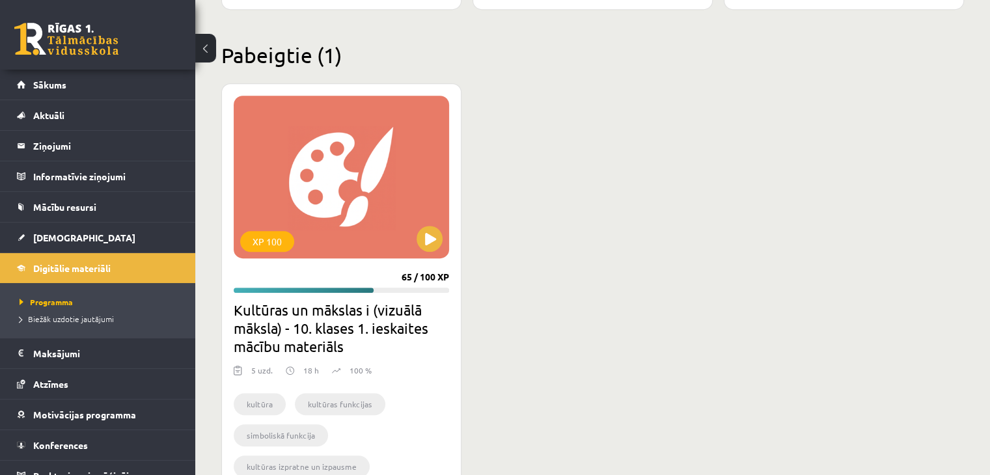
scroll to position [835, 0]
